Goal: Transaction & Acquisition: Purchase product/service

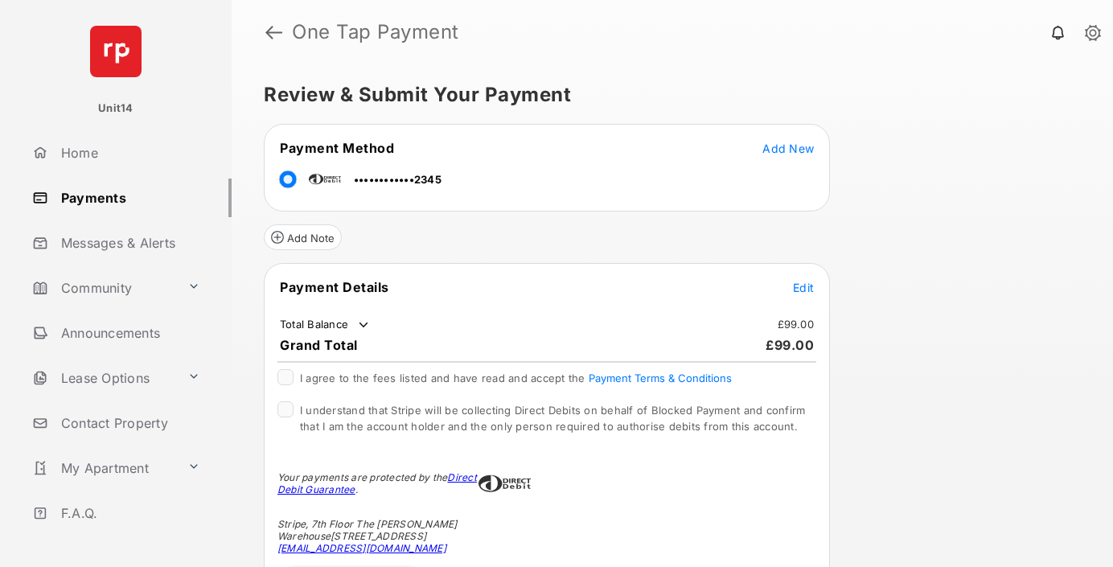
click at [804, 287] on span "Edit" at bounding box center [803, 288] width 21 height 14
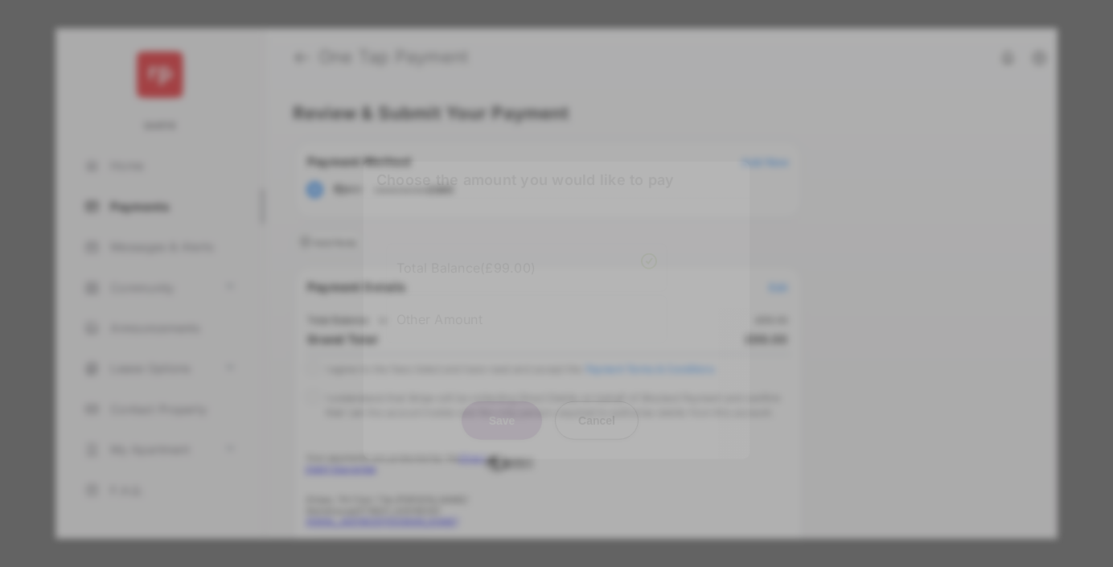
click at [527, 305] on div "Other Amount" at bounding box center [527, 318] width 261 height 27
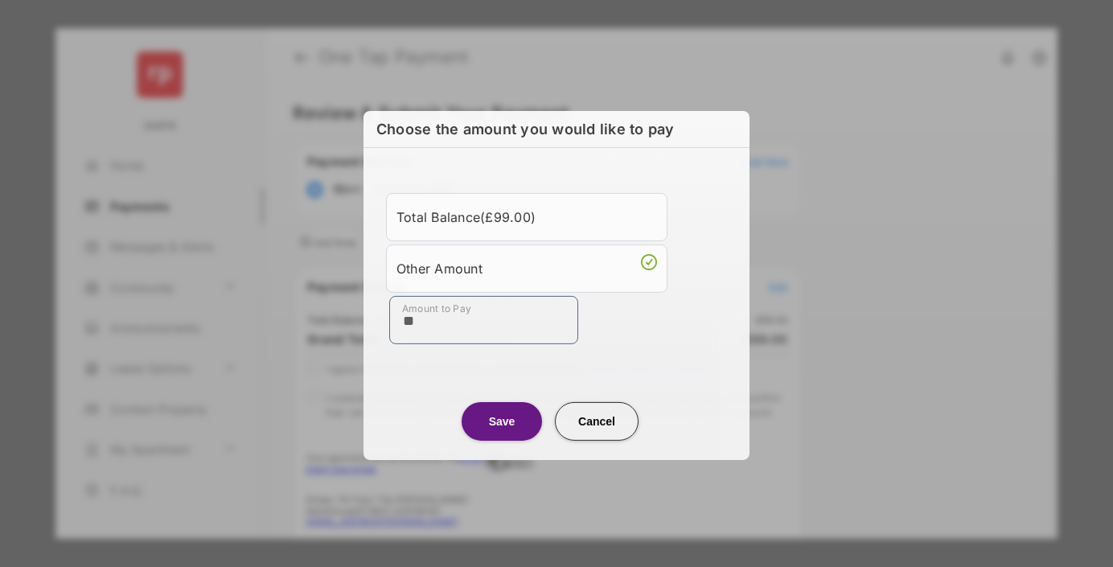
type input "**"
click at [502, 420] on button "Save" at bounding box center [502, 420] width 80 height 39
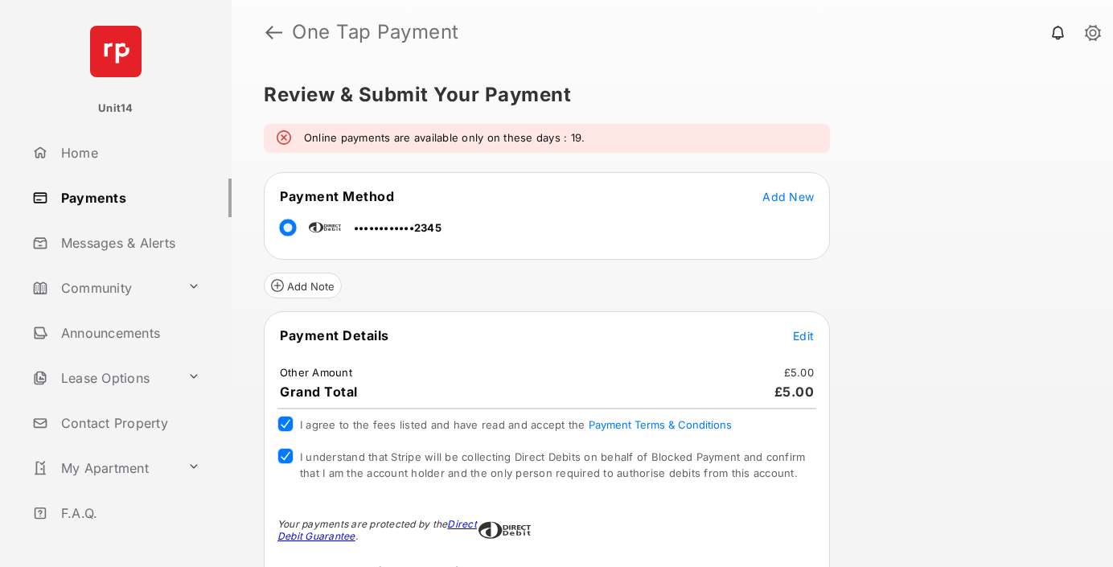
click at [374, 140] on em "Online payments are available only on these days : 19." at bounding box center [444, 138] width 281 height 16
drag, startPoint x: 374, startPoint y: 140, endPoint x: 517, endPoint y: 135, distance: 143.3
click at [517, 135] on em "Online payments are available only on these days : 19." at bounding box center [444, 138] width 281 height 16
drag, startPoint x: 517, startPoint y: 135, endPoint x: 593, endPoint y: 138, distance: 75.6
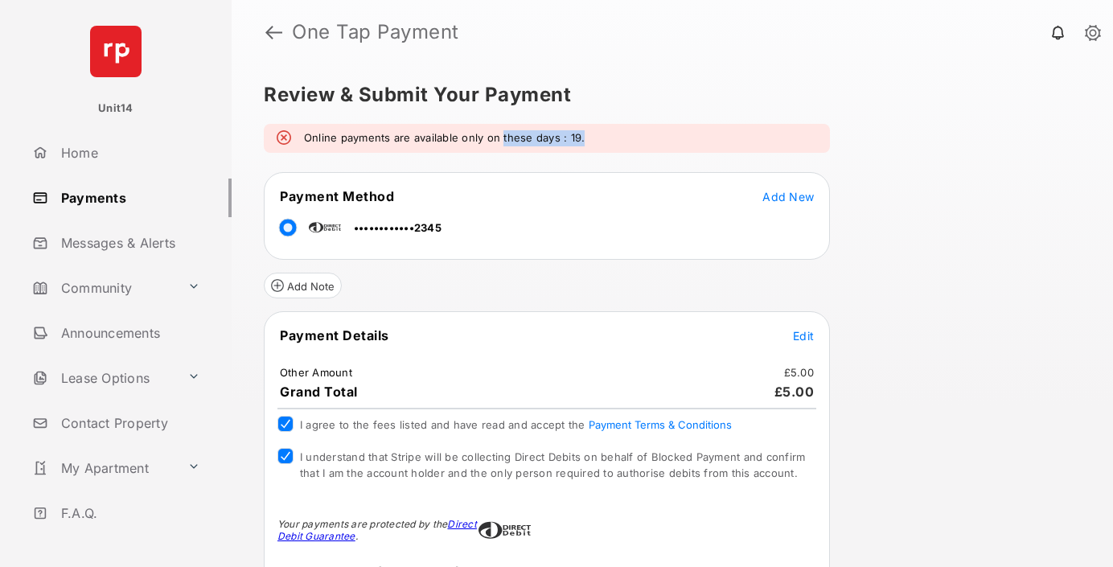
click at [593, 138] on div "Online payments are available only on these days : 19." at bounding box center [547, 138] width 566 height 29
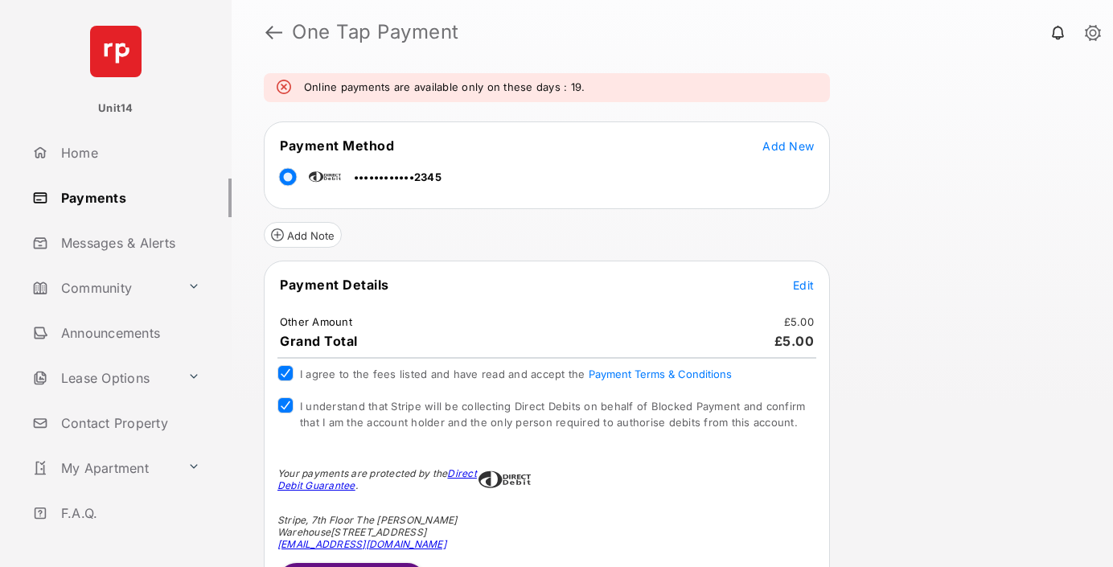
scroll to position [101, 0]
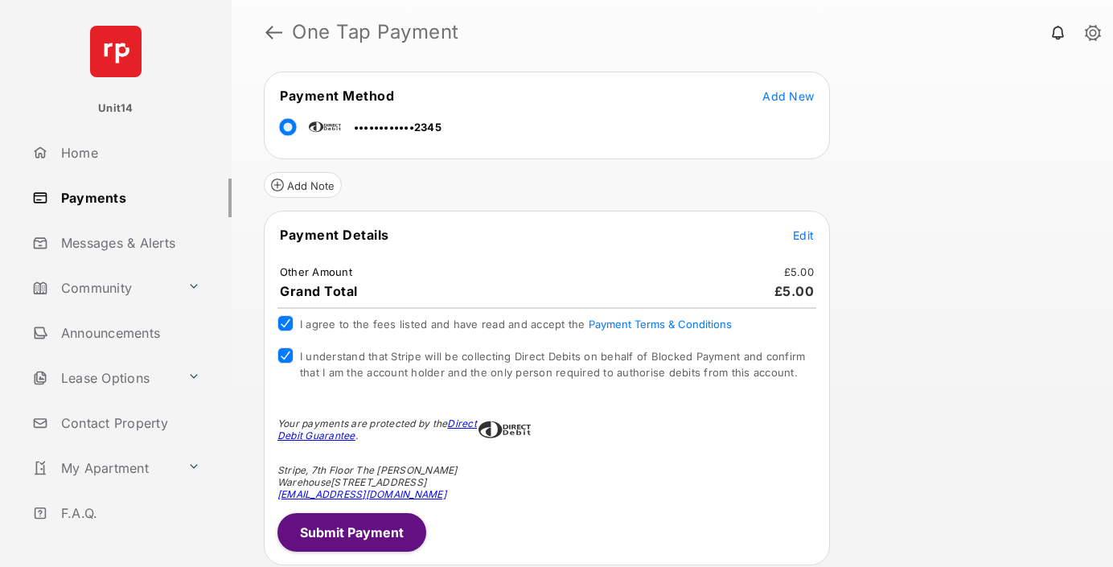
click at [360, 532] on button "Submit Payment" at bounding box center [352, 532] width 149 height 39
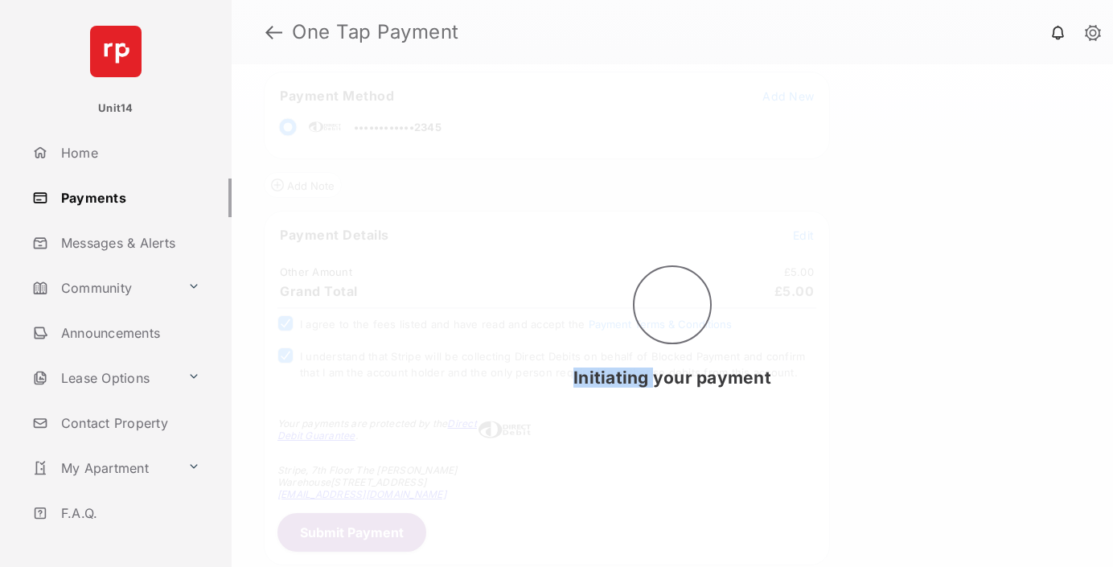
click at [360, 532] on div "Initiating your payment" at bounding box center [673, 315] width 882 height 503
click at [360, 531] on div "Initiating your payment" at bounding box center [673, 315] width 882 height 503
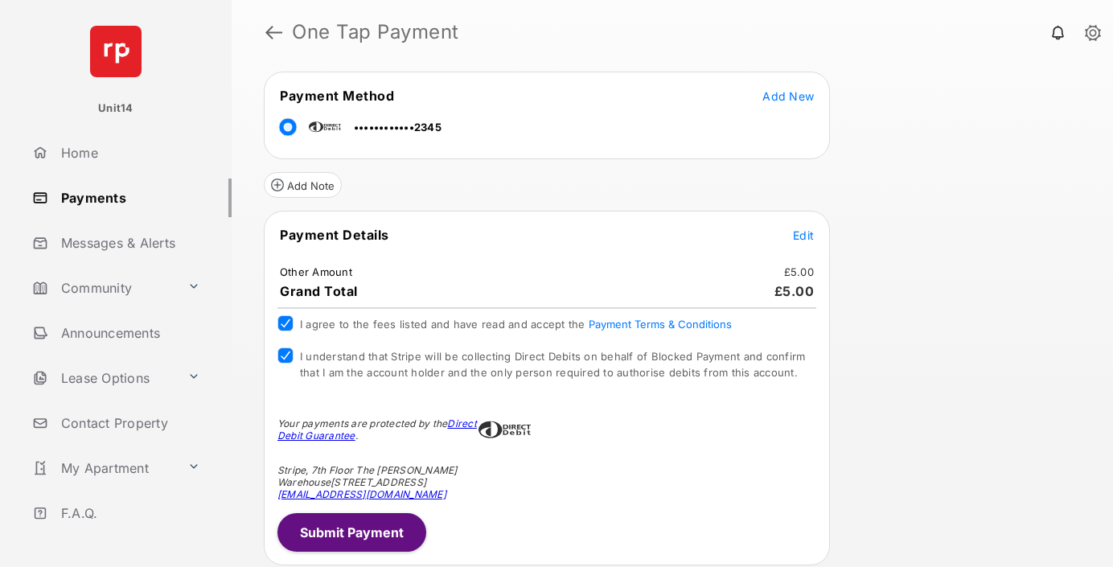
scroll to position [0, 0]
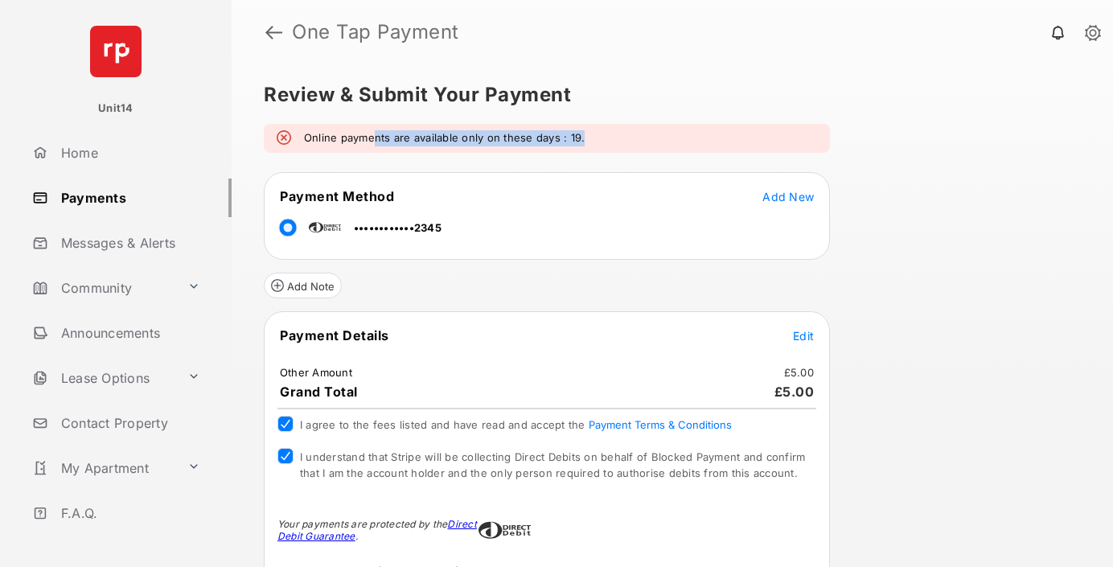
drag, startPoint x: 604, startPoint y: 131, endPoint x: 377, endPoint y: 140, distance: 227.0
click at [377, 140] on div "Online payments are available only on these days : 19." at bounding box center [547, 138] width 566 height 29
click at [377, 140] on em "Online payments are available only on these days : 19." at bounding box center [444, 138] width 281 height 16
drag, startPoint x: 377, startPoint y: 140, endPoint x: 580, endPoint y: 148, distance: 202.9
click at [580, 148] on div "Online payments are available only on these days : 19." at bounding box center [547, 138] width 566 height 29
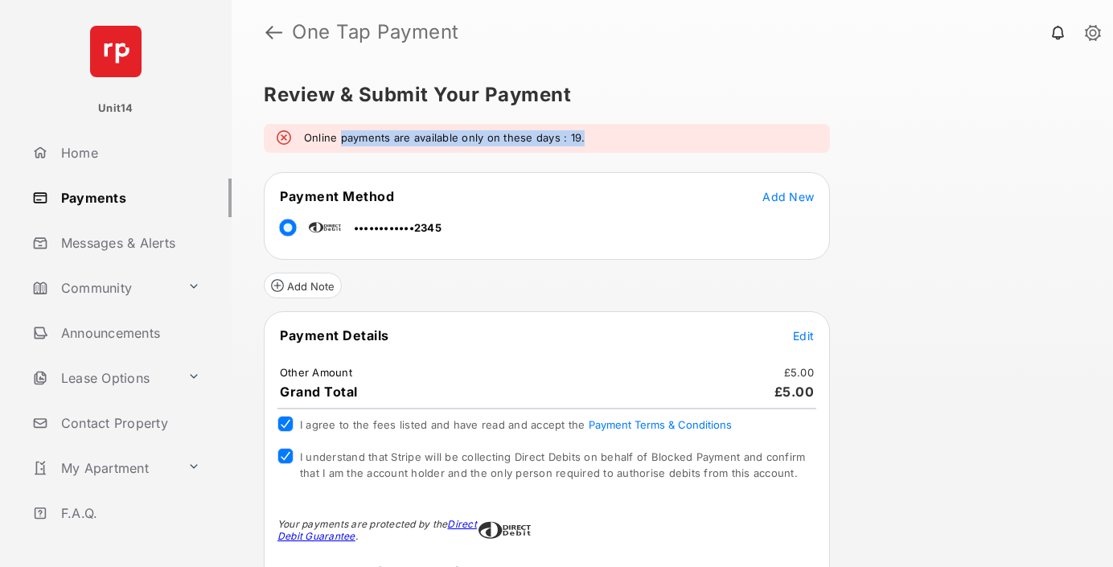
click at [580, 148] on div "Online payments are available only on these days : 19." at bounding box center [547, 138] width 566 height 29
drag, startPoint x: 580, startPoint y: 148, endPoint x: 335, endPoint y: 141, distance: 244.6
click at [335, 141] on div "Online payments are available only on these days : 19." at bounding box center [547, 138] width 566 height 29
click at [335, 141] on em "Online payments are available only on these days : 19." at bounding box center [444, 138] width 281 height 16
drag, startPoint x: 335, startPoint y: 141, endPoint x: 588, endPoint y: 132, distance: 252.7
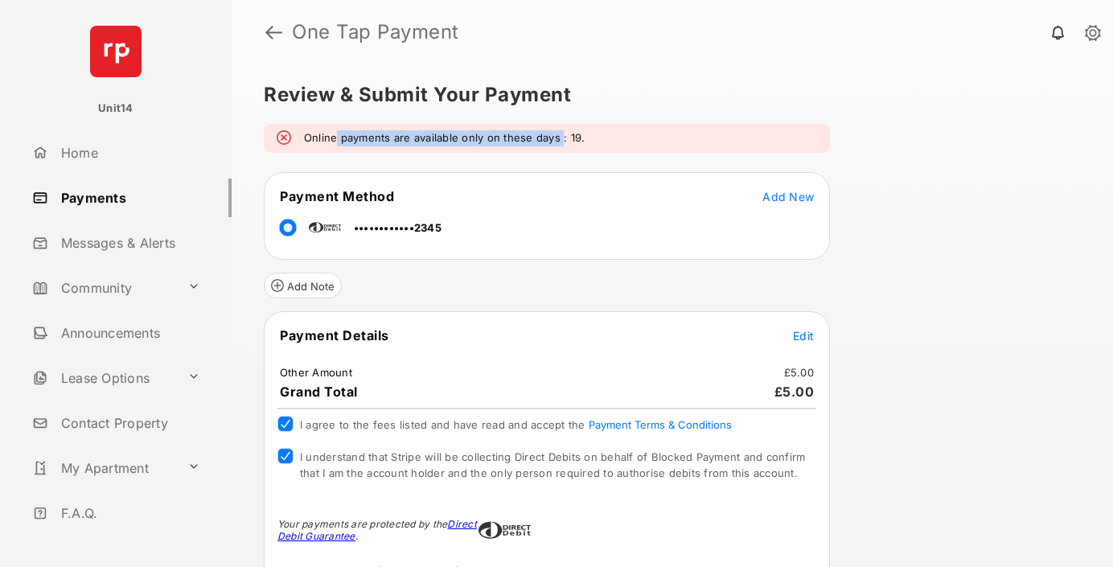
click at [588, 132] on div "Online payments are available only on these days : 19." at bounding box center [547, 138] width 566 height 29
drag, startPoint x: 588, startPoint y: 132, endPoint x: 365, endPoint y: 140, distance: 223.0
click at [365, 140] on div "Online payments are available only on these days : 19." at bounding box center [547, 138] width 566 height 29
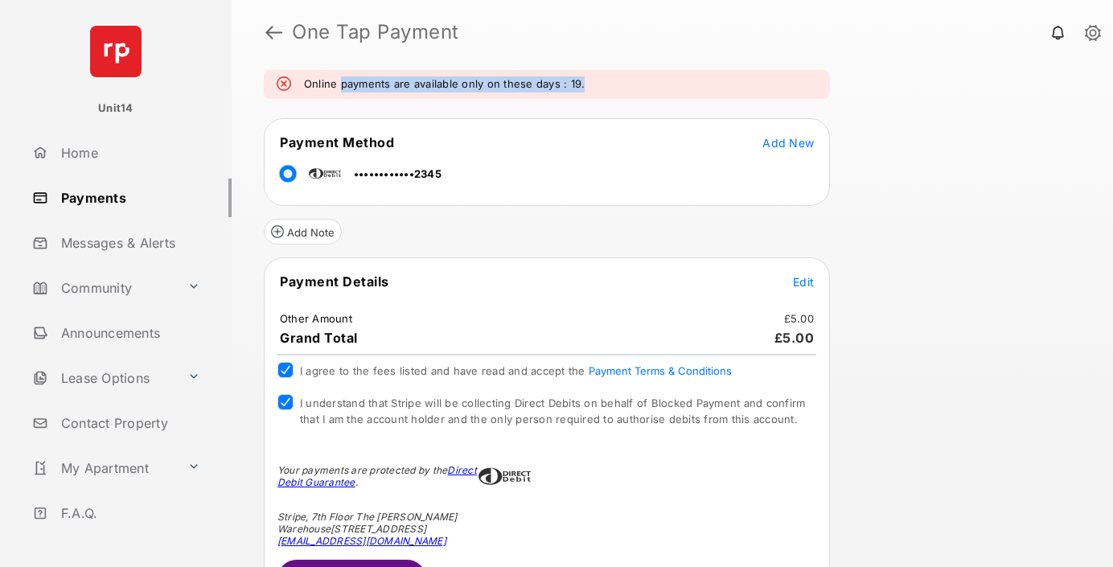
scroll to position [101, 0]
